Goal: Task Accomplishment & Management: Use online tool/utility

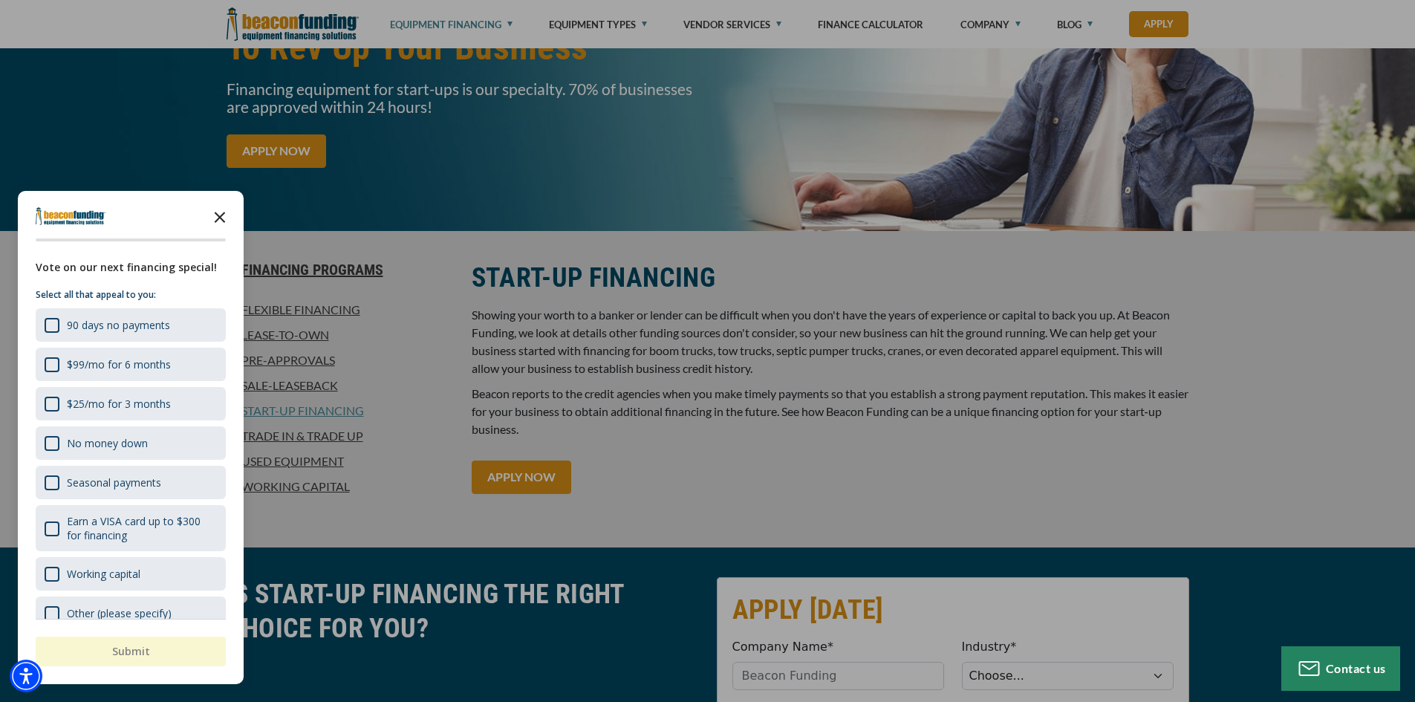
scroll to position [223, 0]
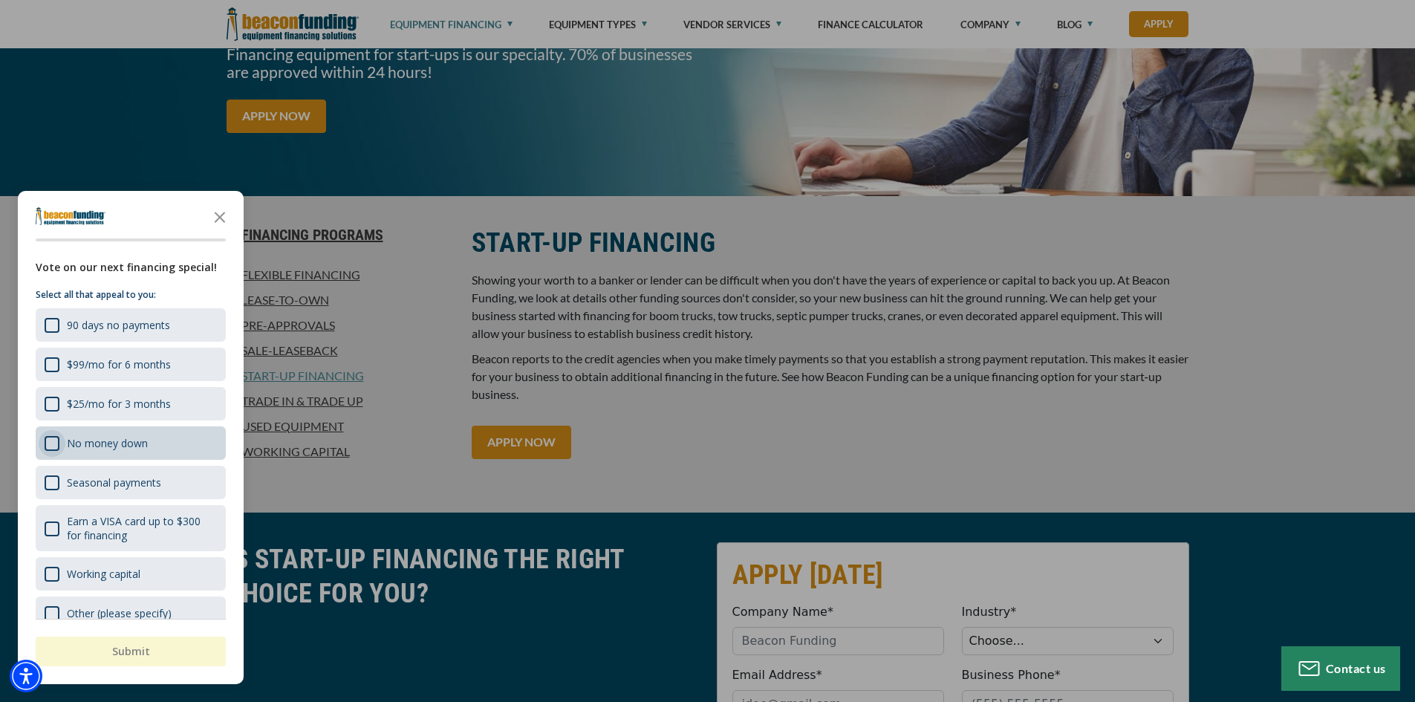
click at [49, 441] on div "No money down" at bounding box center [52, 443] width 15 height 15
click at [123, 644] on button "Submit" at bounding box center [131, 651] width 190 height 30
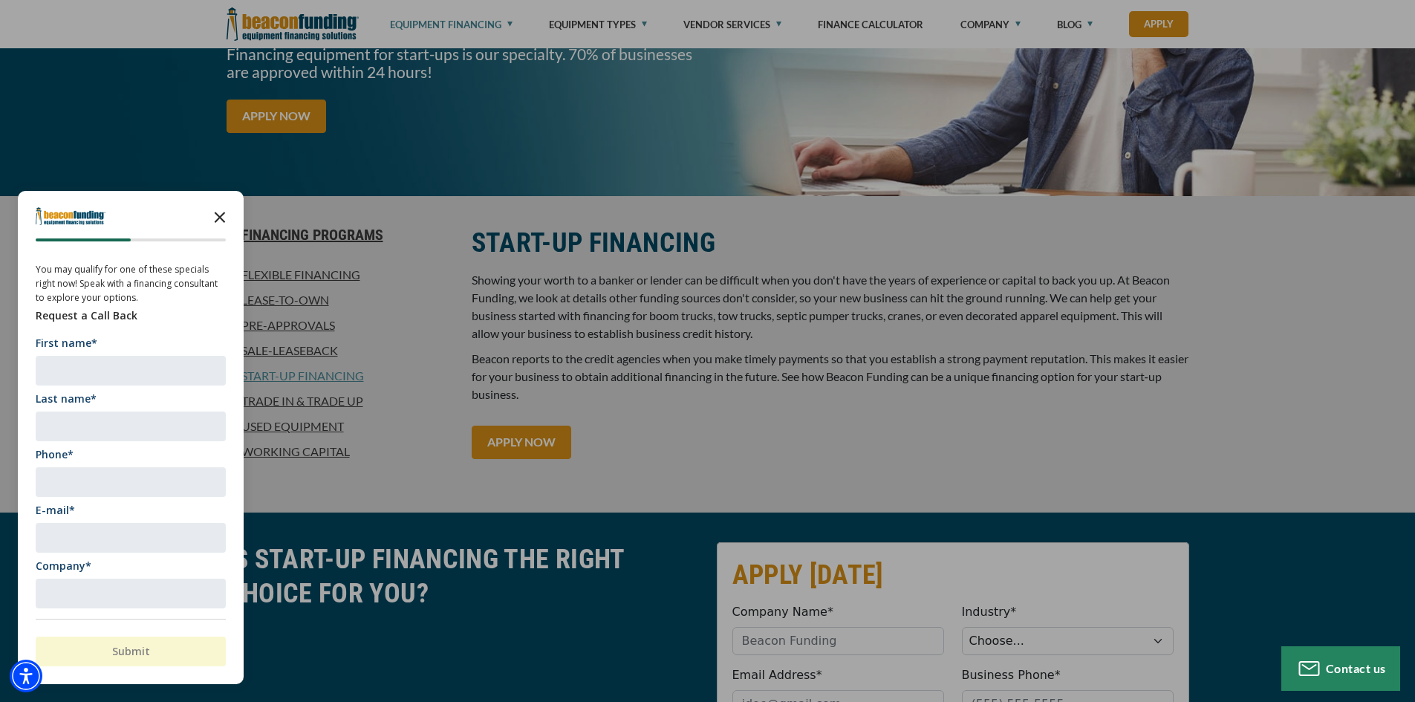
click at [207, 219] on icon "Close the survey" at bounding box center [220, 216] width 30 height 30
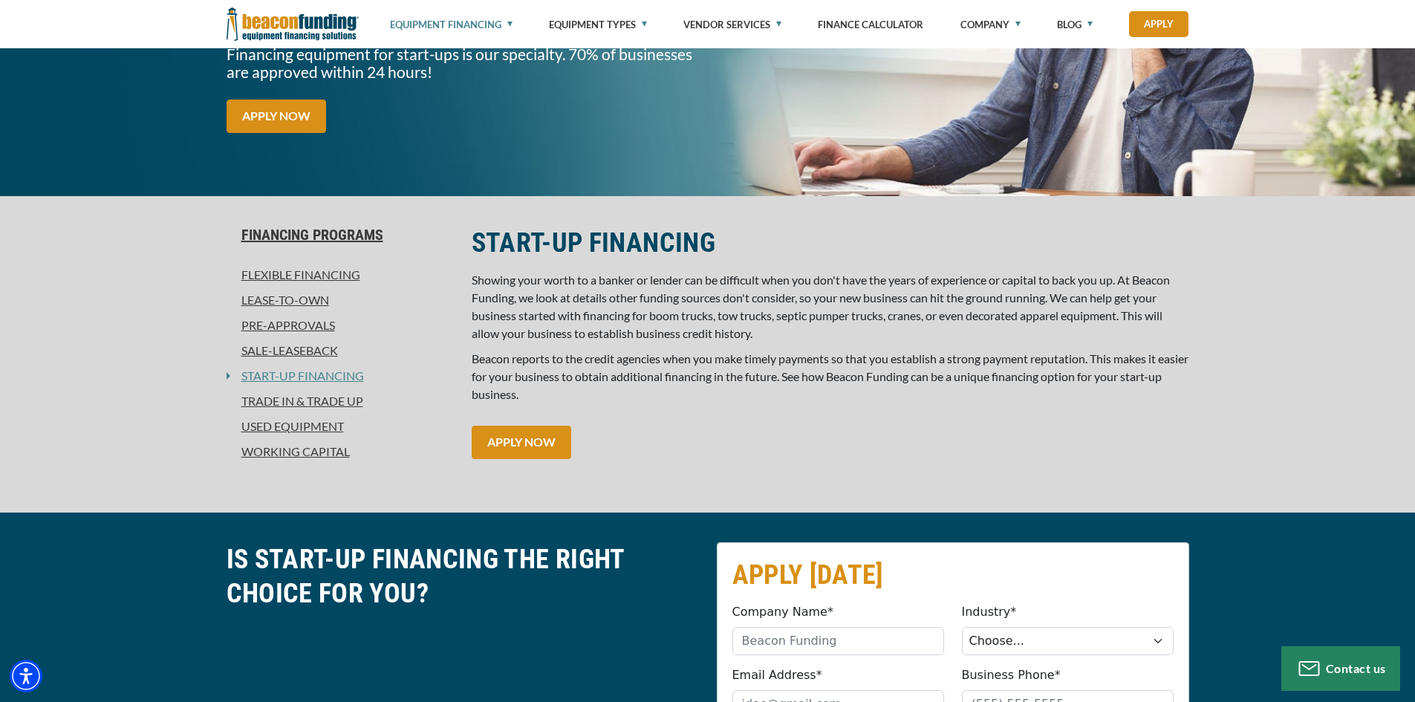
click at [298, 449] on link "Working Capital" at bounding box center [339, 452] width 227 height 18
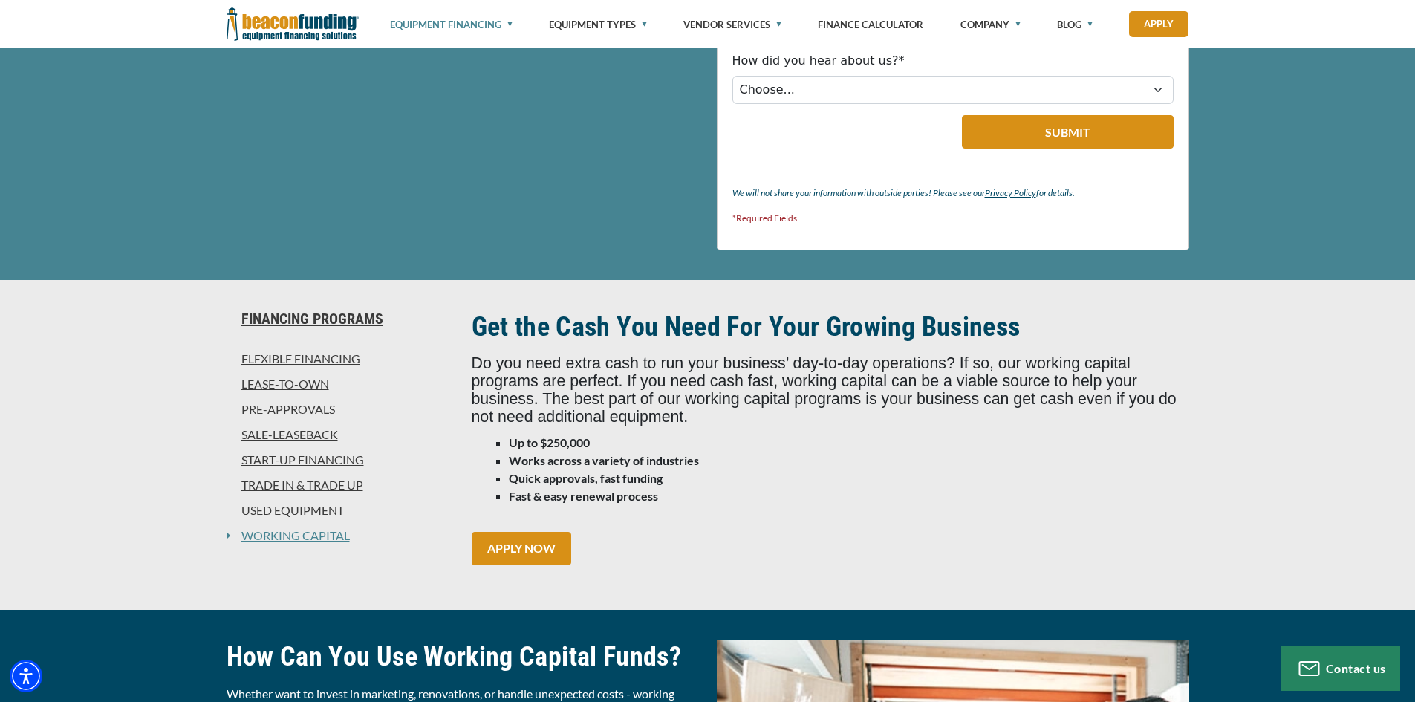
scroll to position [817, 0]
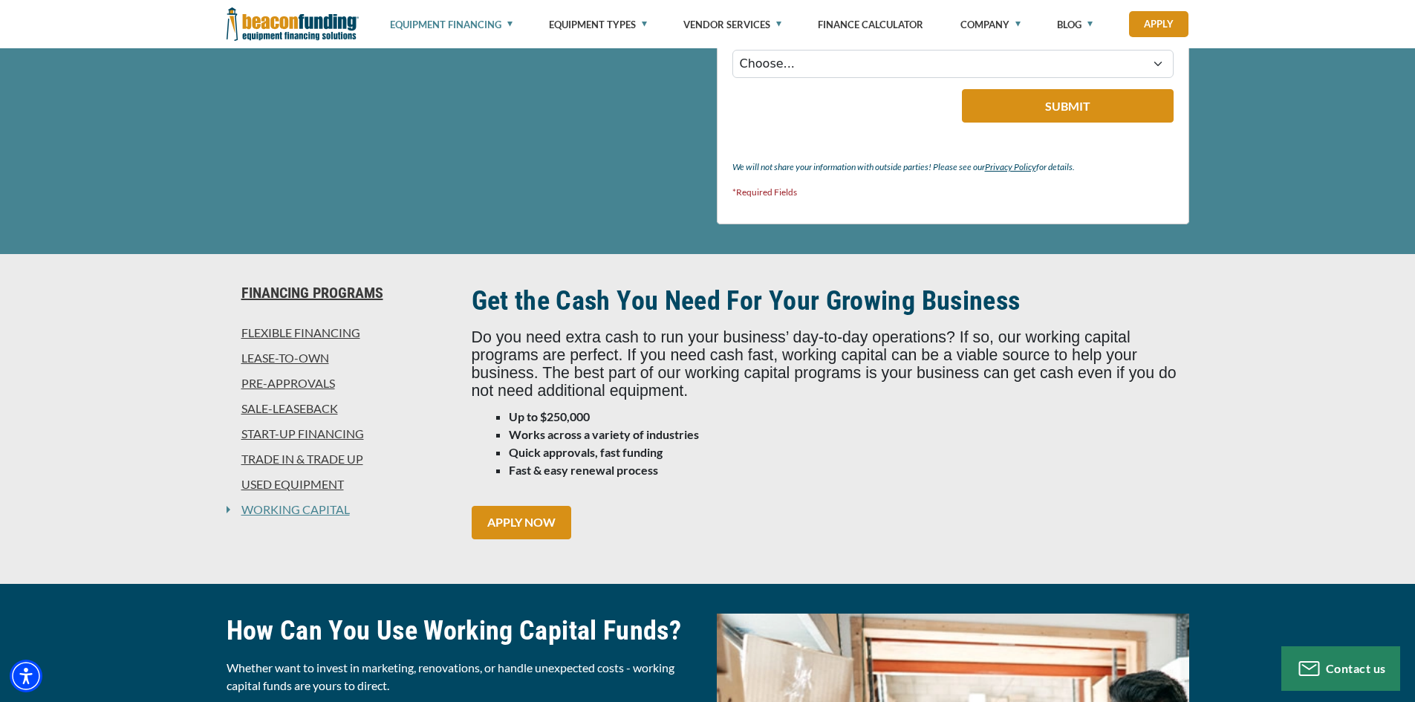
click at [310, 383] on link "Pre-approvals" at bounding box center [339, 383] width 227 height 18
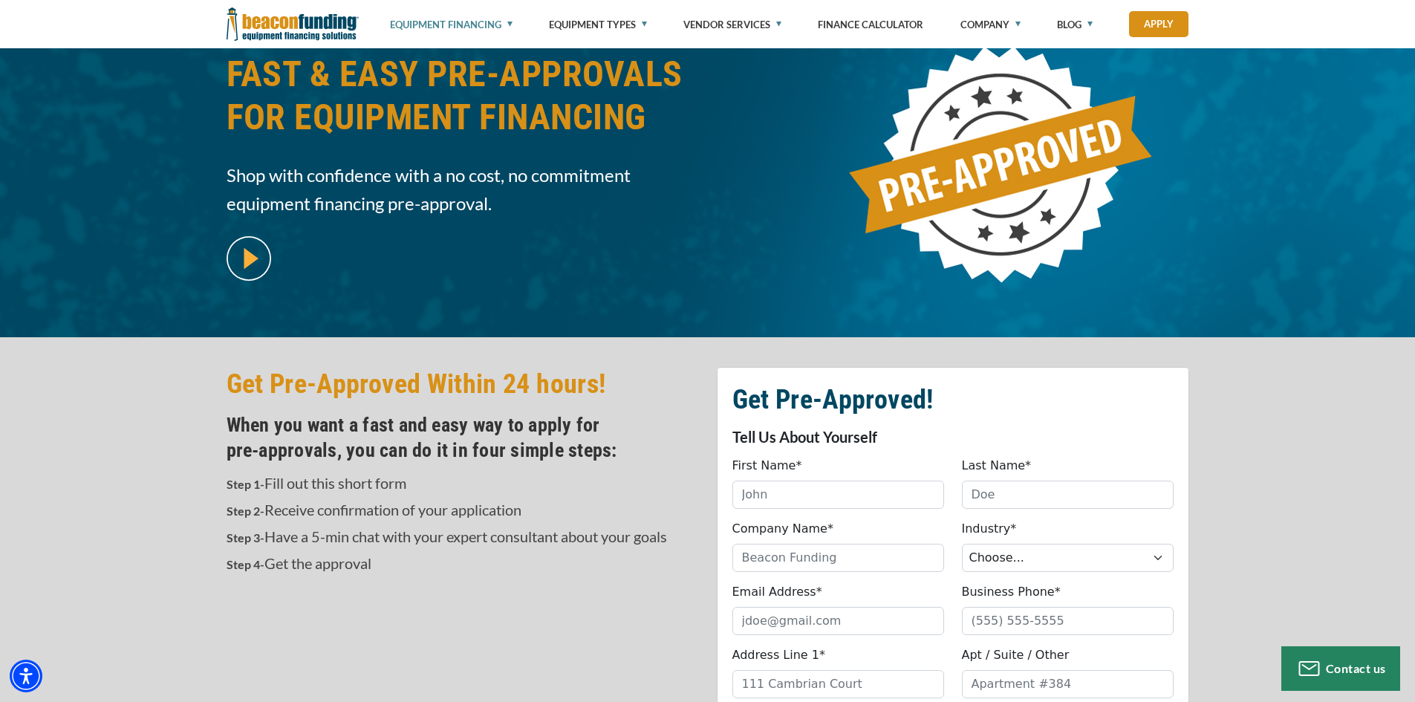
scroll to position [74, 0]
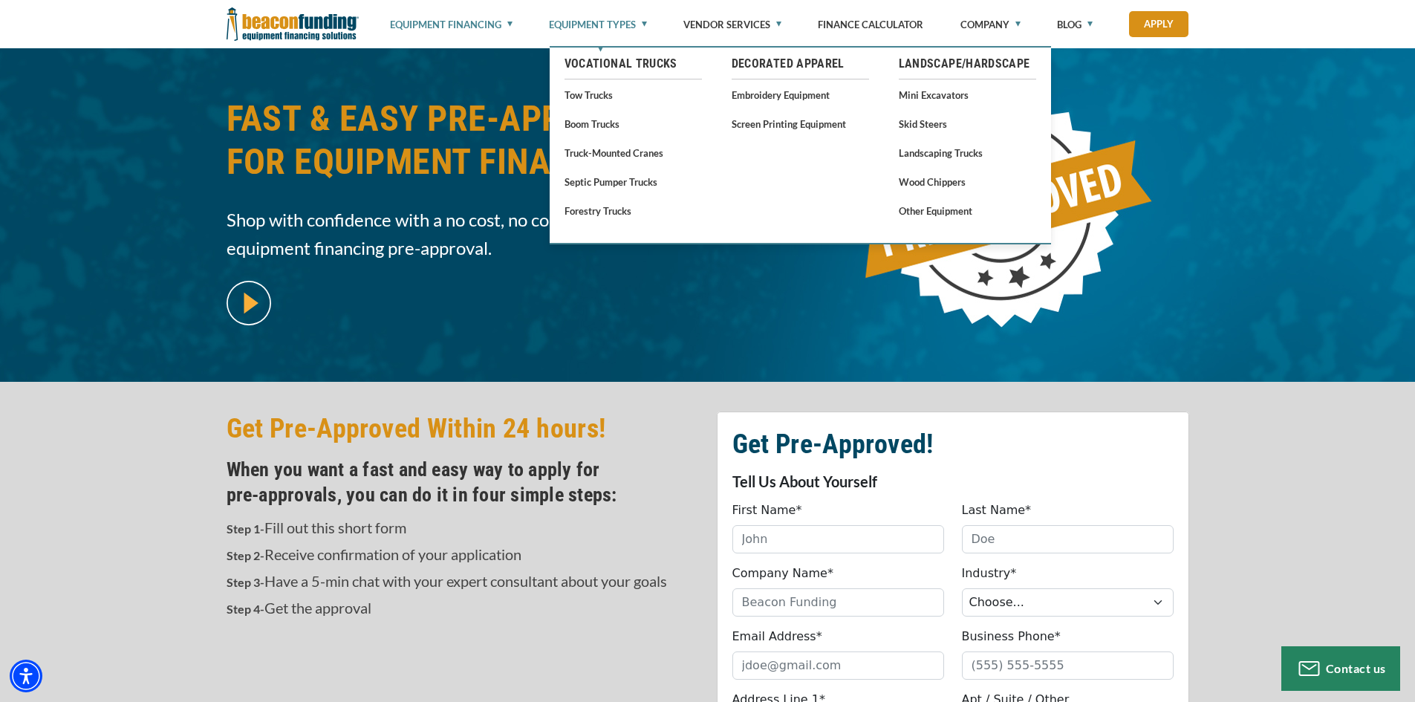
click at [595, 30] on link "Equipment Types" at bounding box center [598, 24] width 98 height 49
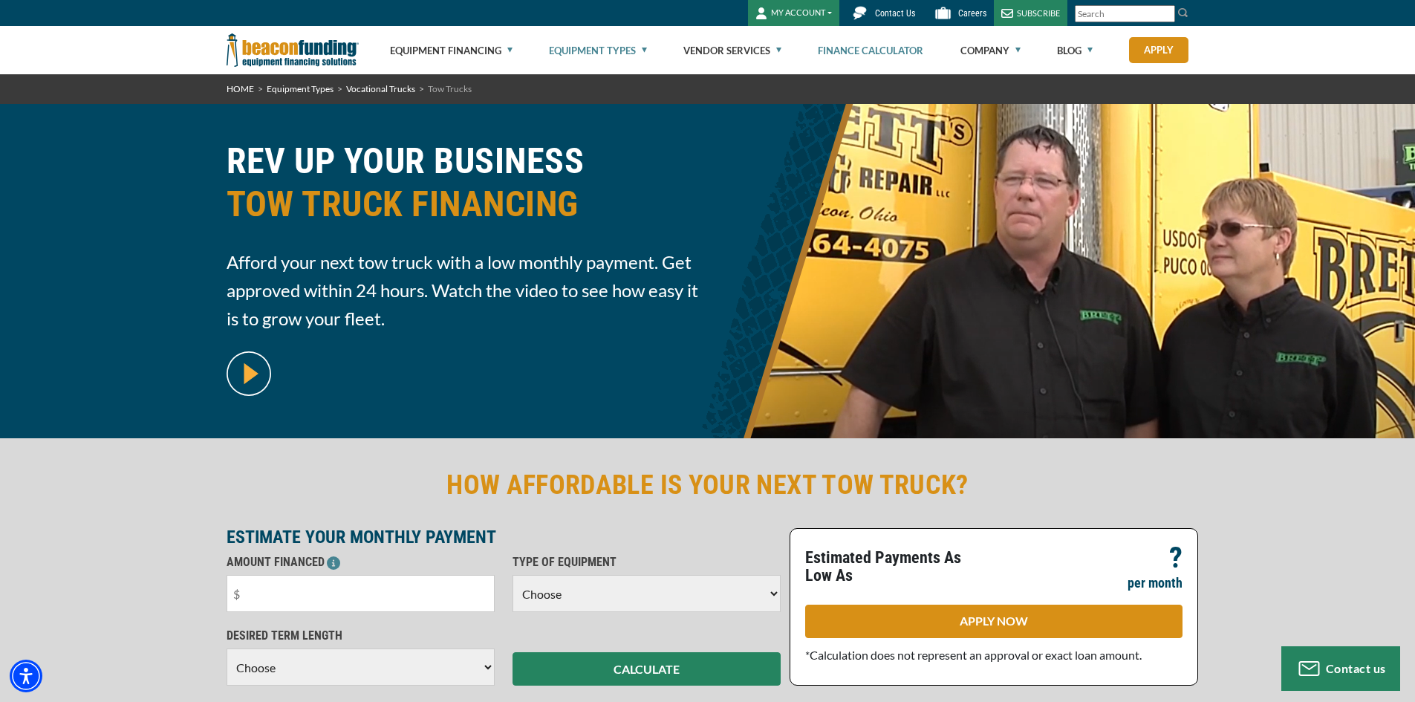
click at [895, 49] on link "Finance Calculator" at bounding box center [870, 51] width 105 height 48
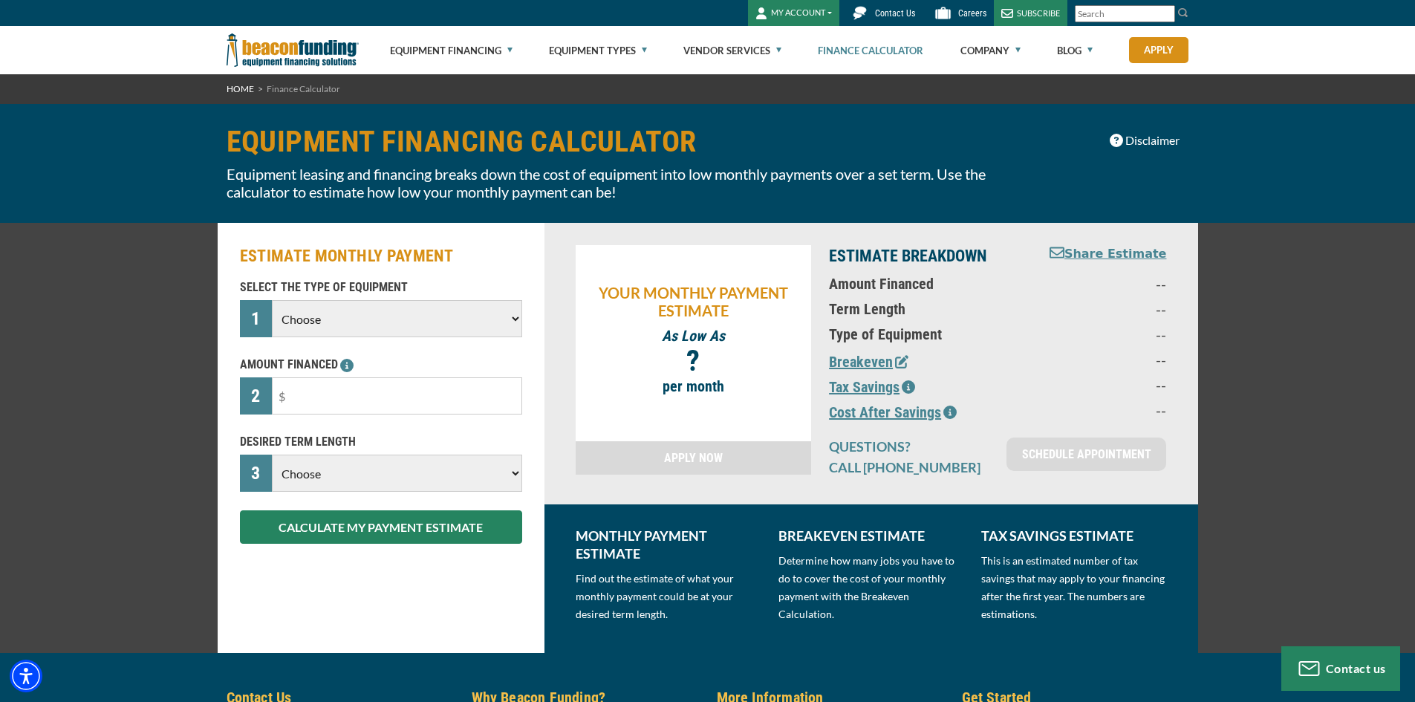
click at [509, 317] on select "Choose Backhoe Boom/Bucket Truck Chipper Commercial Mower Crane DTG/DTF Printin…" at bounding box center [396, 318] width 249 height 37
select select "13"
click at [272, 300] on select "Choose Backhoe Boom/Bucket Truck Chipper Commercial Mower Crane DTG/DTF Printin…" at bounding box center [396, 318] width 249 height 37
click at [455, 405] on input "text" at bounding box center [396, 395] width 249 height 37
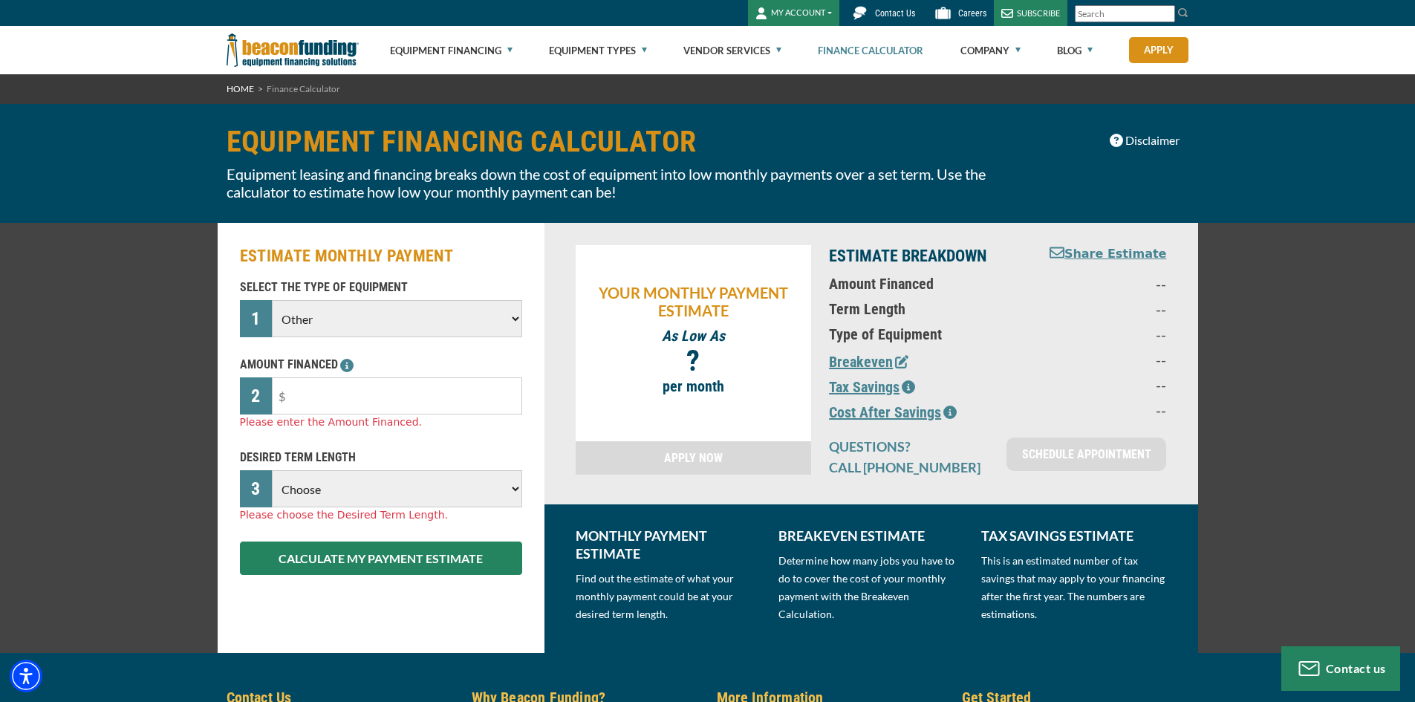
click at [515, 317] on select "Choose Backhoe Boom/Bucket Truck Chipper Commercial Mower Crane DTG/DTF Printin…" at bounding box center [396, 318] width 249 height 37
click at [458, 314] on select "Choose Backhoe Boom/Bucket Truck Chipper Commercial Mower Crane DTG/DTF Printin…" at bounding box center [396, 318] width 249 height 37
click at [451, 399] on input "text" at bounding box center [396, 395] width 249 height 37
type input "$100,000"
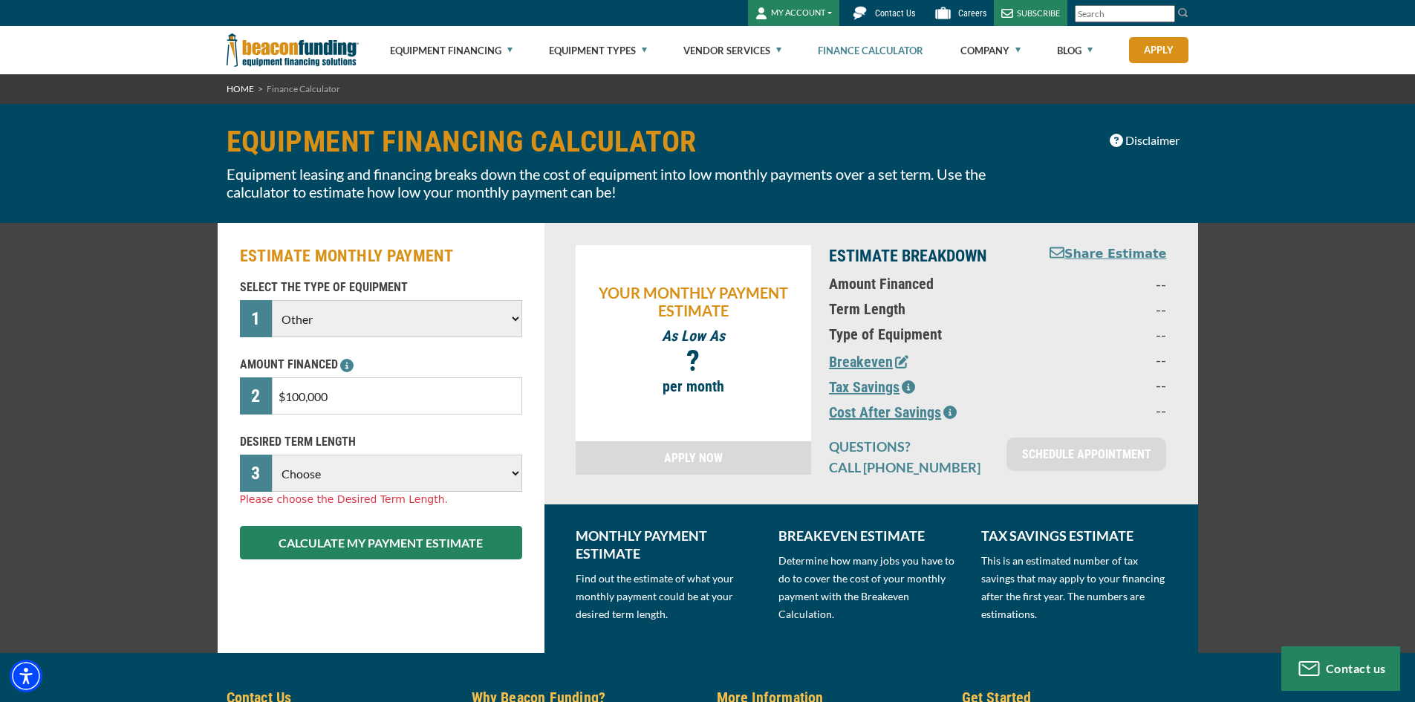
click at [464, 494] on div "DESIRED TERM LENGTH 3 Choose 36 Months 48 Months 60 Months 72 Months Please cho…" at bounding box center [381, 470] width 300 height 74
select select "72"
click at [272, 454] on select "Choose 36 Months 48 Months 60 Months 72 Months" at bounding box center [396, 472] width 249 height 37
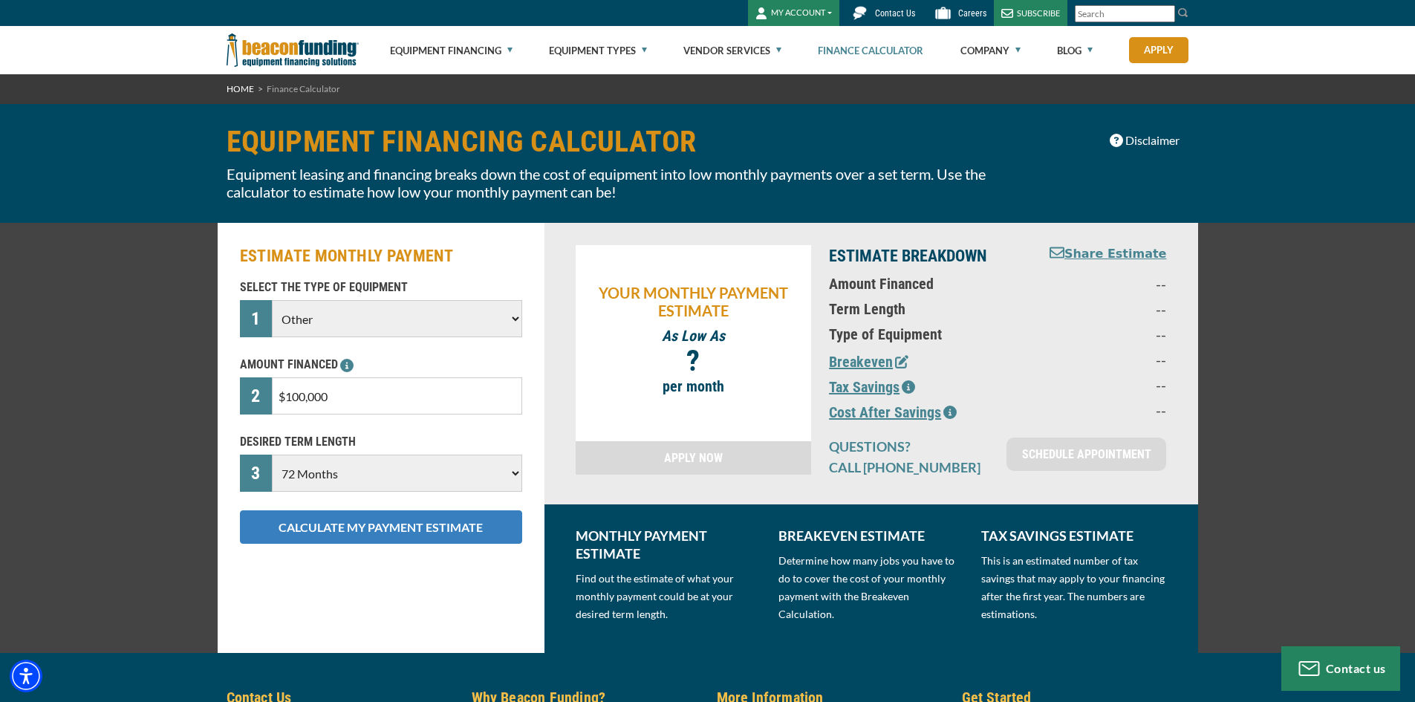
click at [447, 523] on button "CALCULATE MY PAYMENT ESTIMATE" at bounding box center [381, 526] width 282 height 33
